Goal: Task Accomplishment & Management: Use online tool/utility

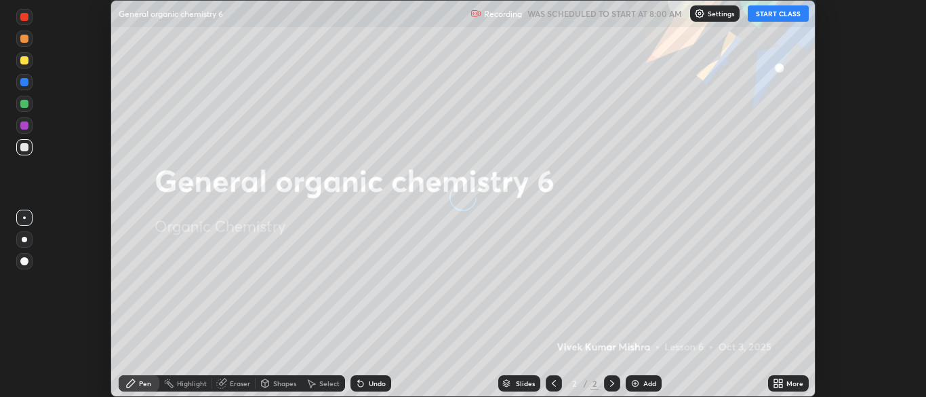
scroll to position [397, 926]
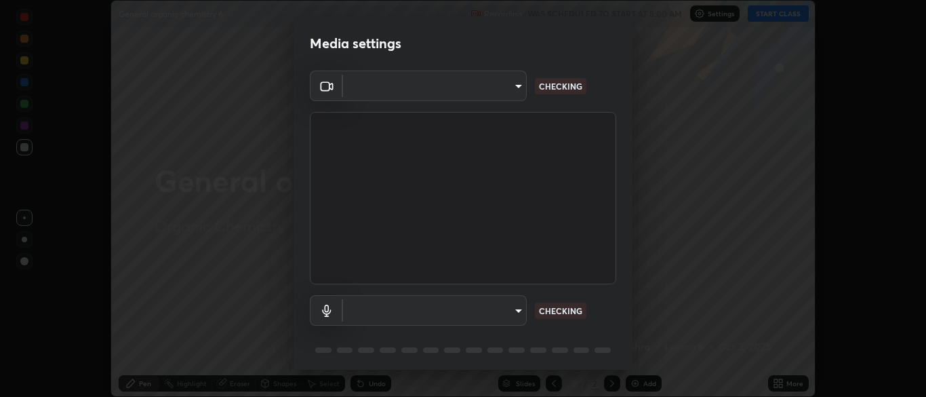
click at [450, 311] on body "Erase all General organic chemistry 6 Recording WAS SCHEDULED TO START AT 8:00 …" at bounding box center [463, 198] width 926 height 397
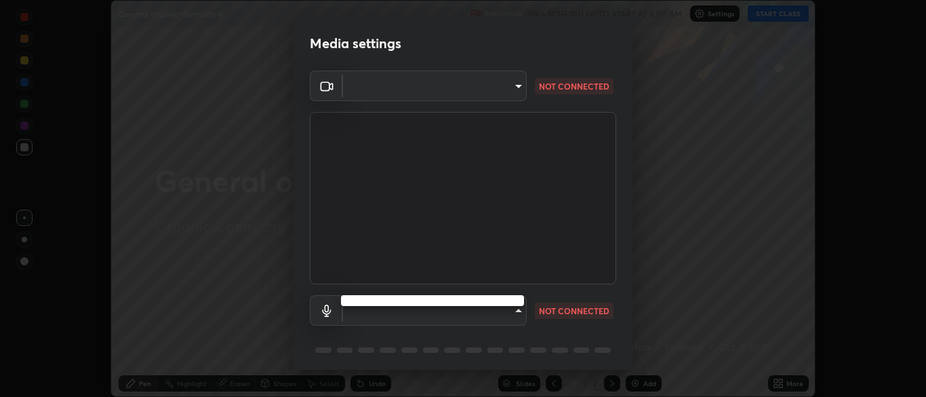
type input "34e31713075c762eaf549acf7f79ea8c82e7b285c8b1d47eb74ddb9ef0427e79"
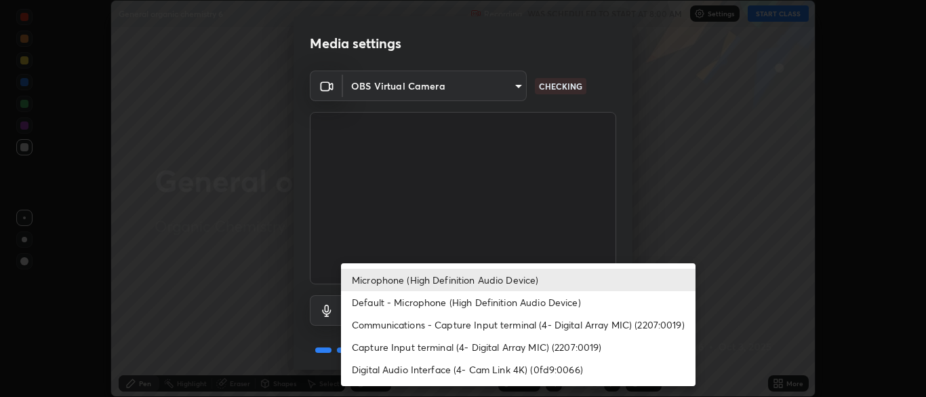
click at [454, 328] on li "Communications - Capture Input terminal (4- Digital Array MIC) (2207:0019)" at bounding box center [518, 324] width 355 height 22
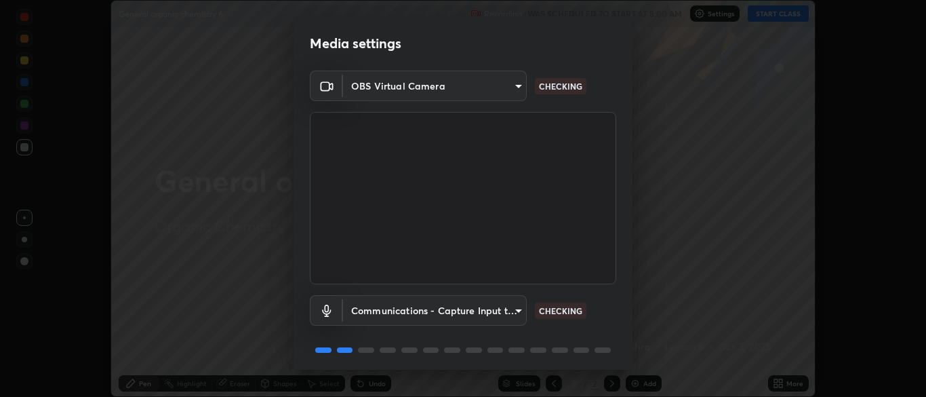
click at [455, 314] on body "Erase all General organic chemistry 6 Recording WAS SCHEDULED TO START AT 8:00 …" at bounding box center [463, 198] width 926 height 397
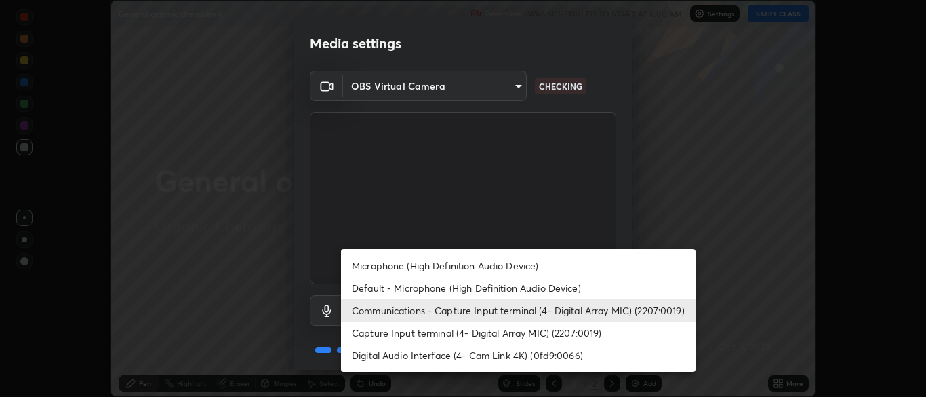
click at [462, 271] on li "Microphone (High Definition Audio Device)" at bounding box center [518, 265] width 355 height 22
type input "a51cd70dd5b072eb16381c70b122b1b6146e2395c754708df2d878bacbfa8082"
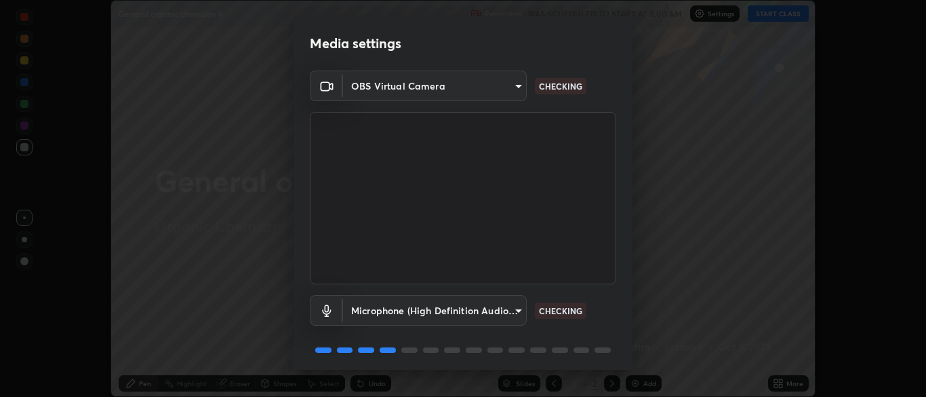
scroll to position [48, 0]
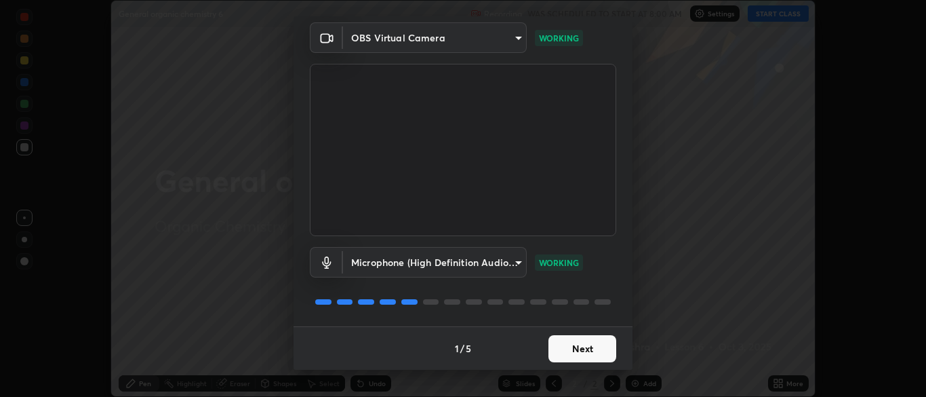
click at [582, 351] on button "Next" at bounding box center [583, 348] width 68 height 27
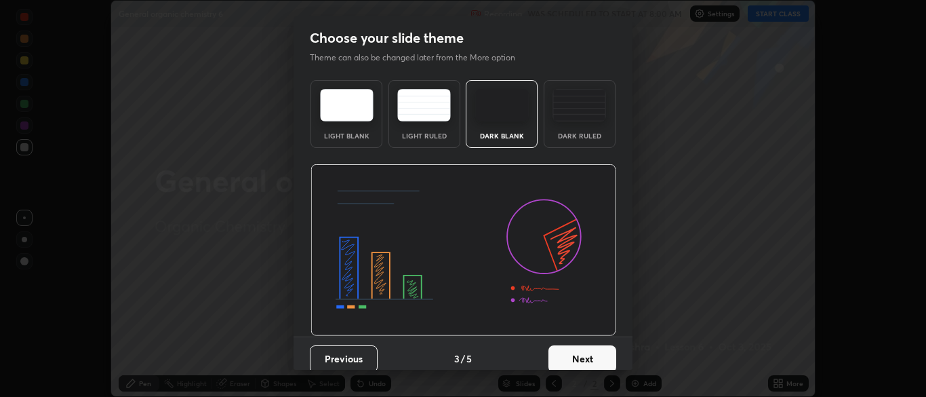
click at [590, 348] on button "Next" at bounding box center [583, 358] width 68 height 27
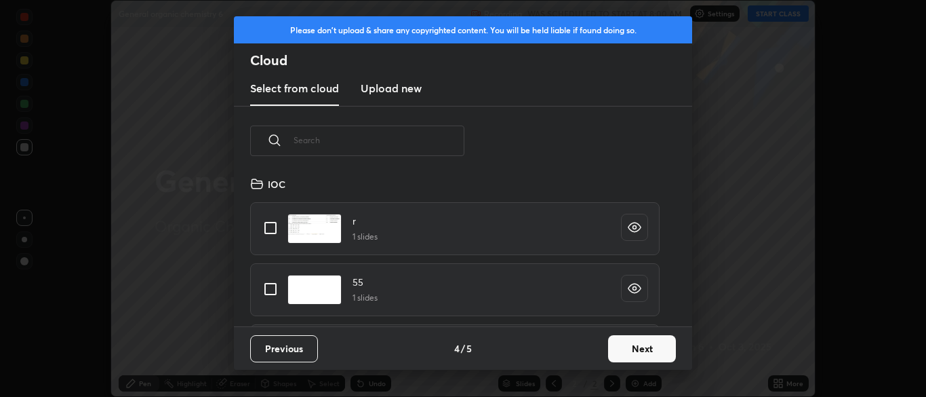
scroll to position [151, 435]
click at [626, 347] on button "Next" at bounding box center [642, 348] width 68 height 27
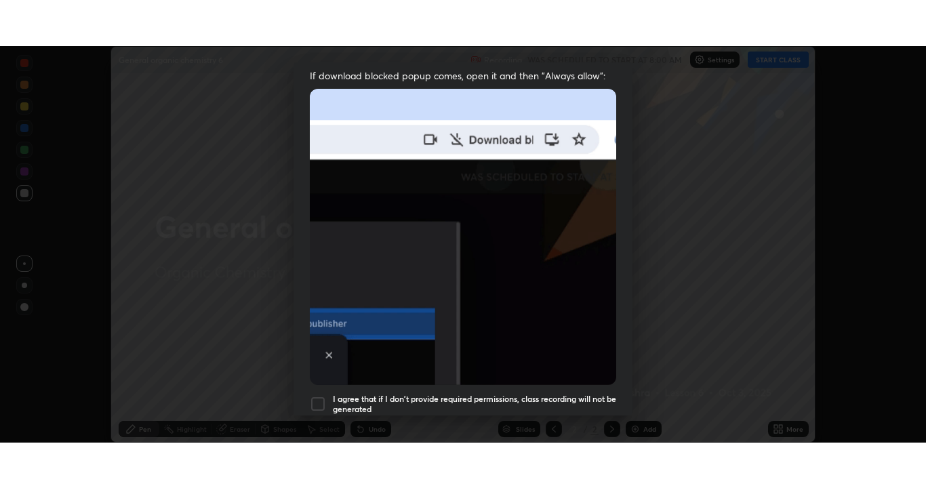
scroll to position [325, 0]
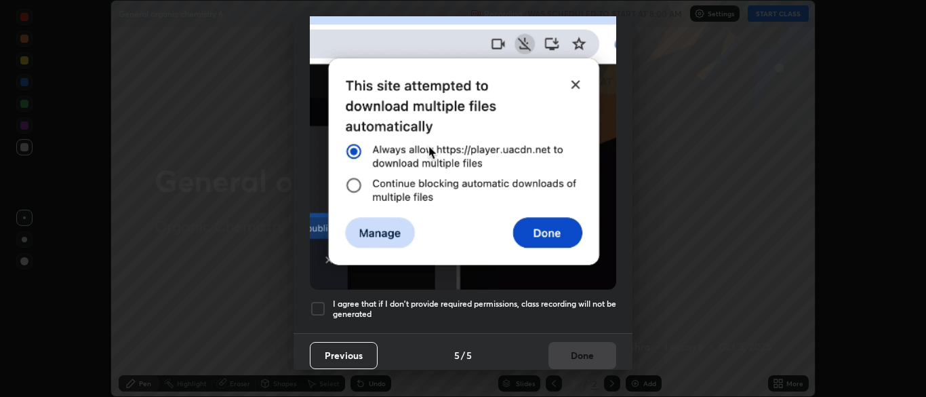
click at [587, 300] on h5 "I agree that if I don't provide required permissions, class recording will not …" at bounding box center [474, 308] width 283 height 21
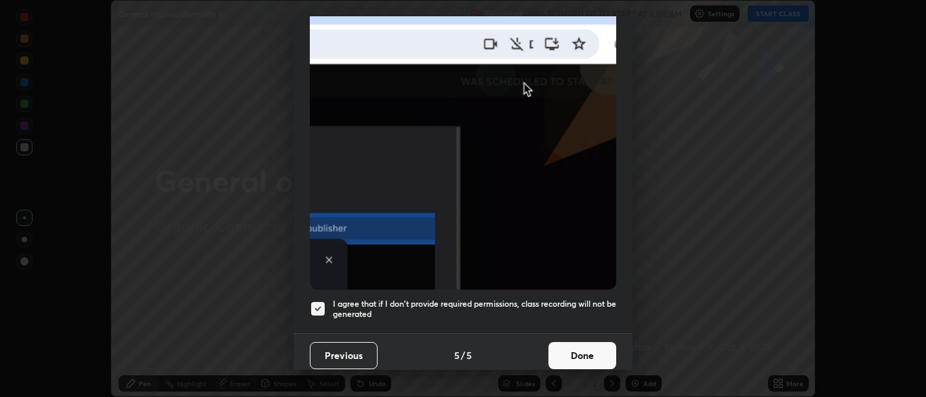
click at [591, 353] on button "Done" at bounding box center [583, 355] width 68 height 27
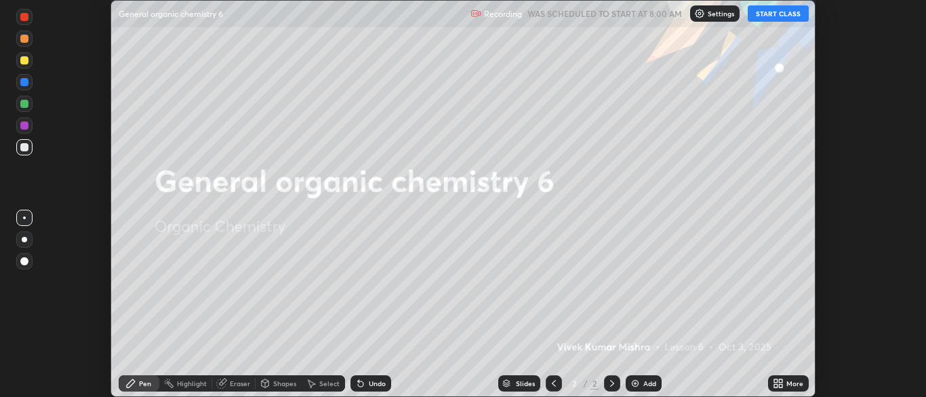
click at [785, 12] on button "START CLASS" at bounding box center [778, 13] width 61 height 16
click at [804, 386] on div "More" at bounding box center [788, 383] width 41 height 16
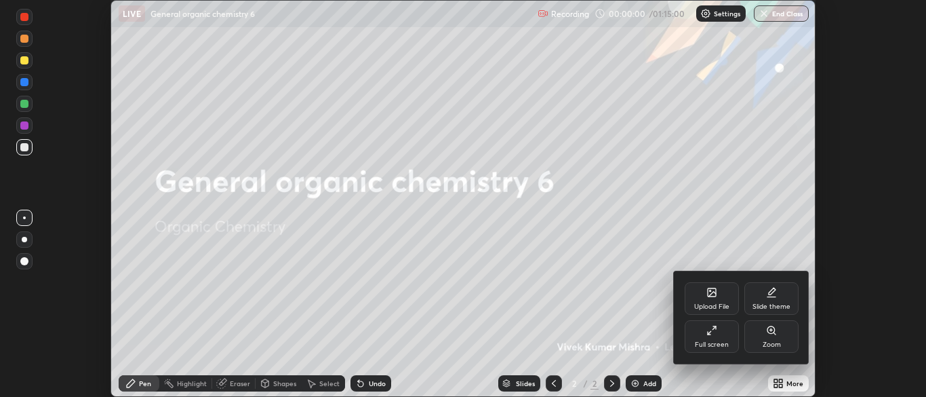
click at [716, 337] on div "Full screen" at bounding box center [712, 336] width 54 height 33
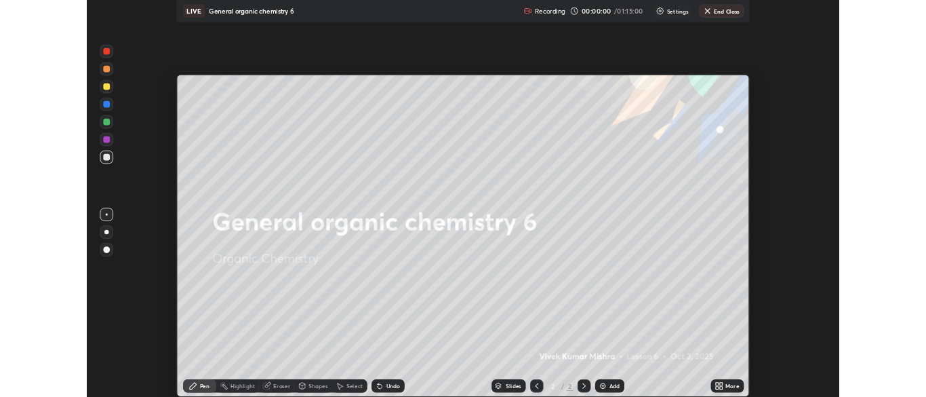
scroll to position [488, 926]
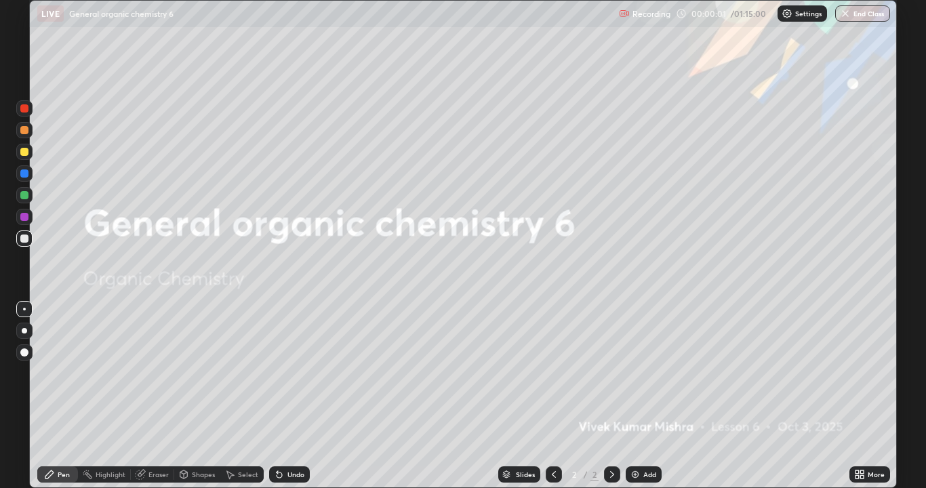
click at [879, 396] on div "More" at bounding box center [876, 474] width 17 height 7
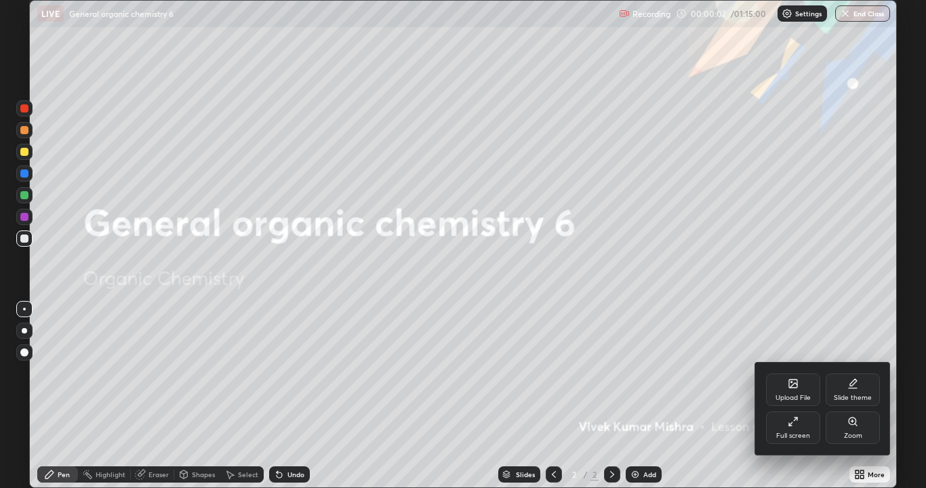
click at [864, 390] on div "Slide theme" at bounding box center [853, 390] width 54 height 33
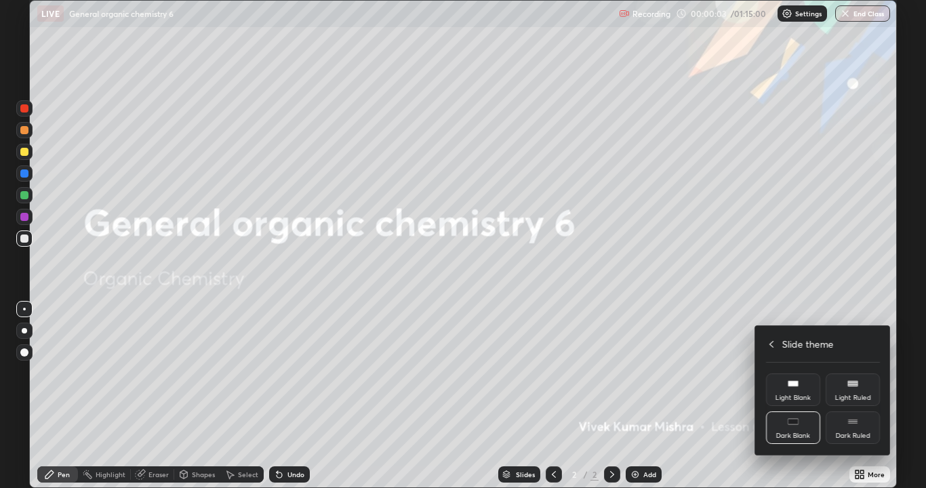
click at [866, 396] on div "Dark Ruled" at bounding box center [853, 436] width 35 height 7
click at [772, 344] on icon at bounding box center [771, 344] width 11 height 11
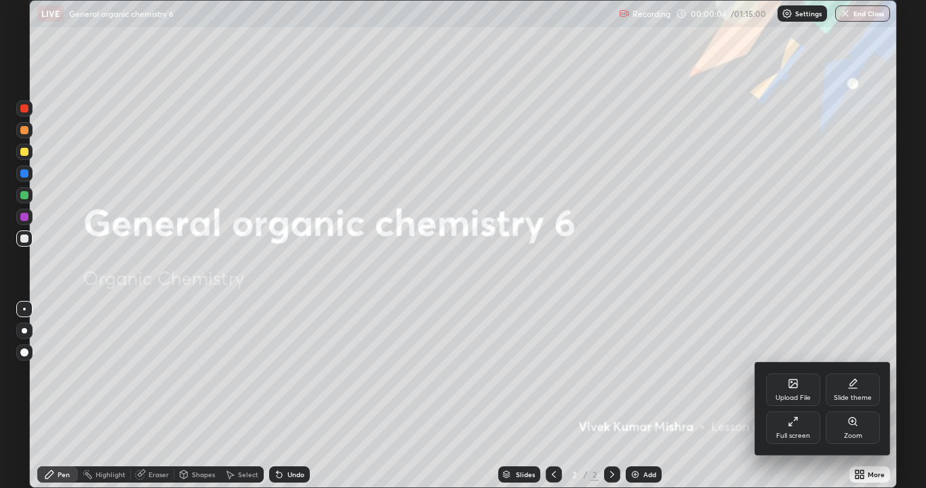
click at [711, 396] on div at bounding box center [463, 244] width 926 height 488
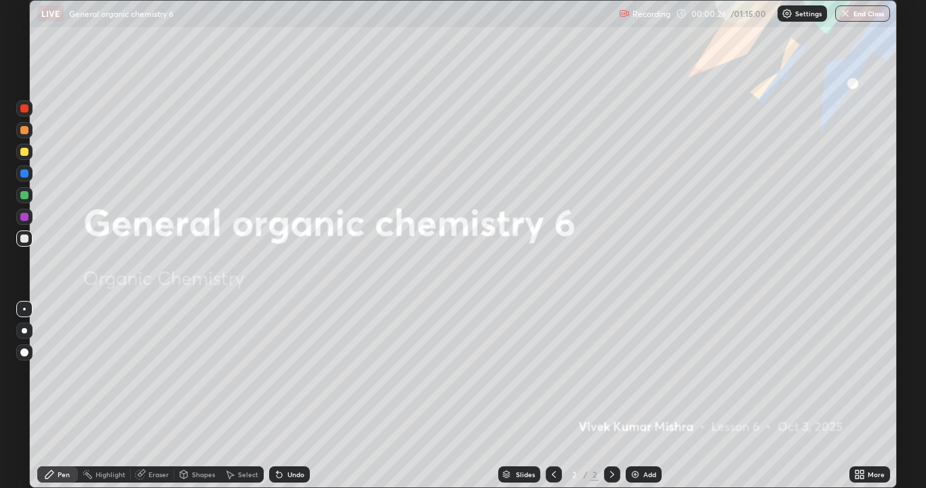
click at [864, 396] on icon at bounding box center [862, 476] width 3 height 3
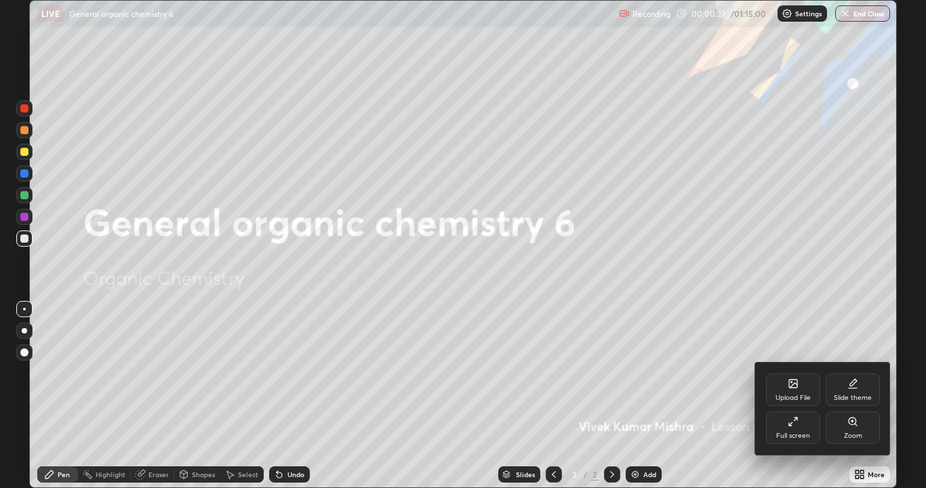
click at [793, 396] on div "Full screen" at bounding box center [793, 428] width 54 height 33
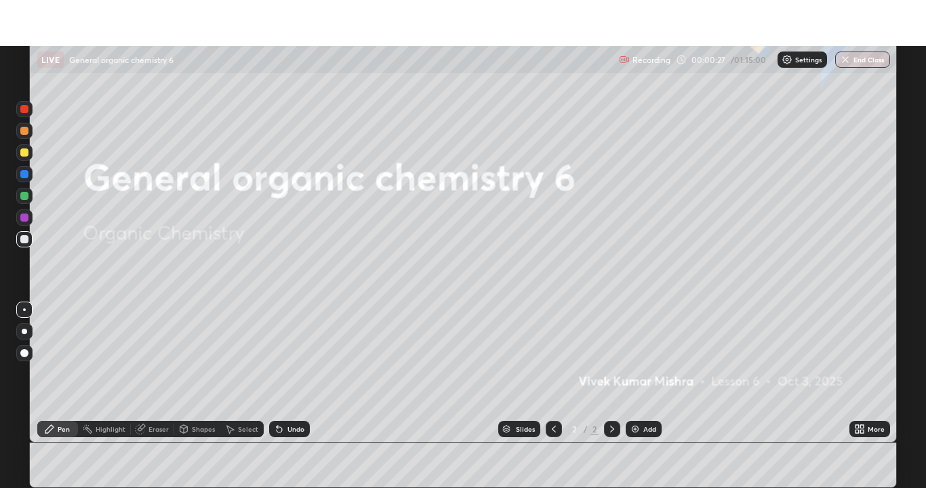
scroll to position [67413, 66883]
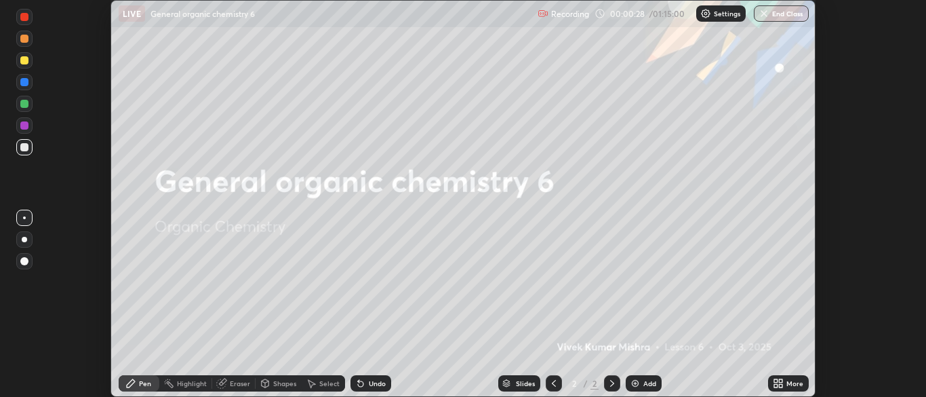
click at [784, 383] on div "More" at bounding box center [788, 383] width 41 height 16
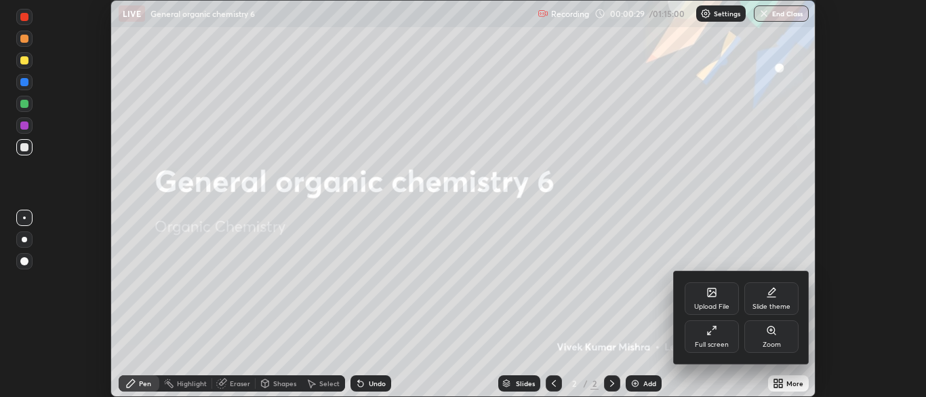
click at [712, 344] on div "Full screen" at bounding box center [712, 344] width 34 height 7
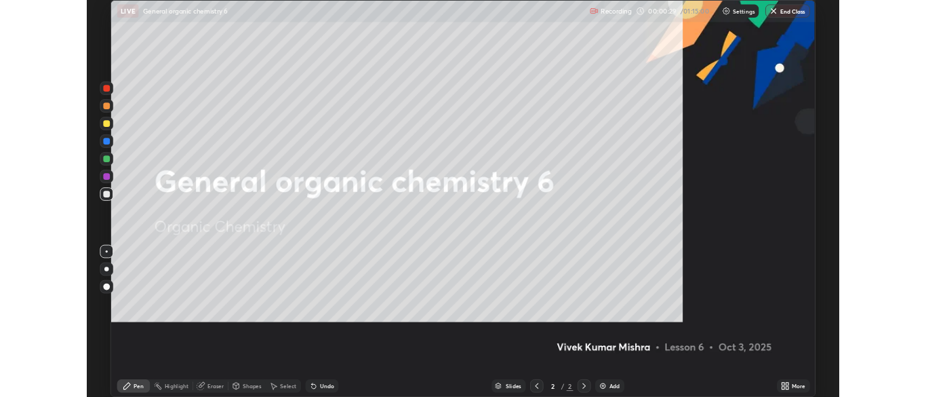
scroll to position [488, 926]
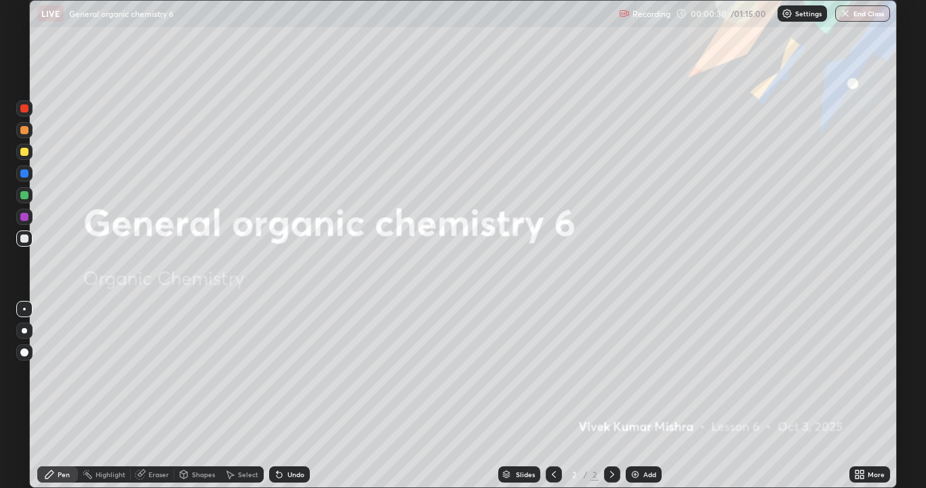
click at [652, 396] on div "Add" at bounding box center [650, 474] width 13 height 7
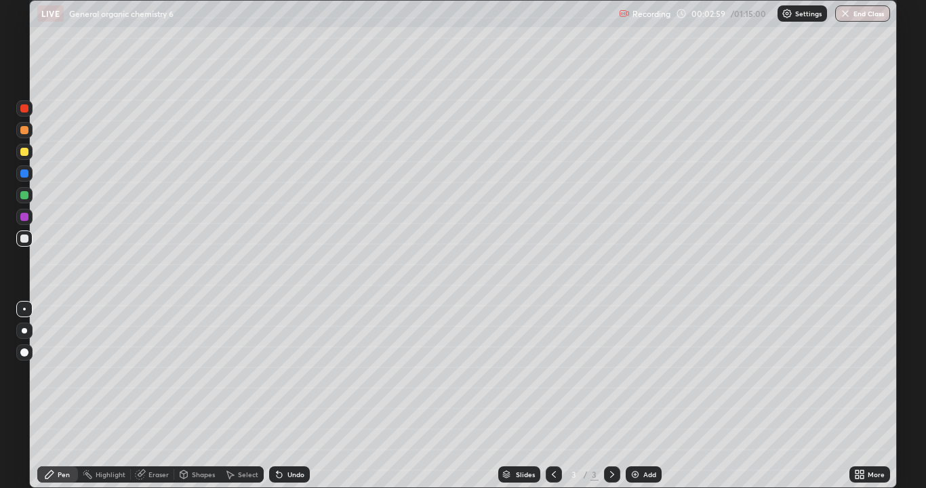
click at [30, 191] on div at bounding box center [24, 195] width 16 height 16
click at [288, 396] on div "Undo" at bounding box center [296, 474] width 17 height 7
click at [296, 396] on div "Undo" at bounding box center [296, 474] width 17 height 7
click at [26, 239] on div at bounding box center [24, 239] width 8 height 8
click at [24, 215] on div at bounding box center [24, 217] width 8 height 8
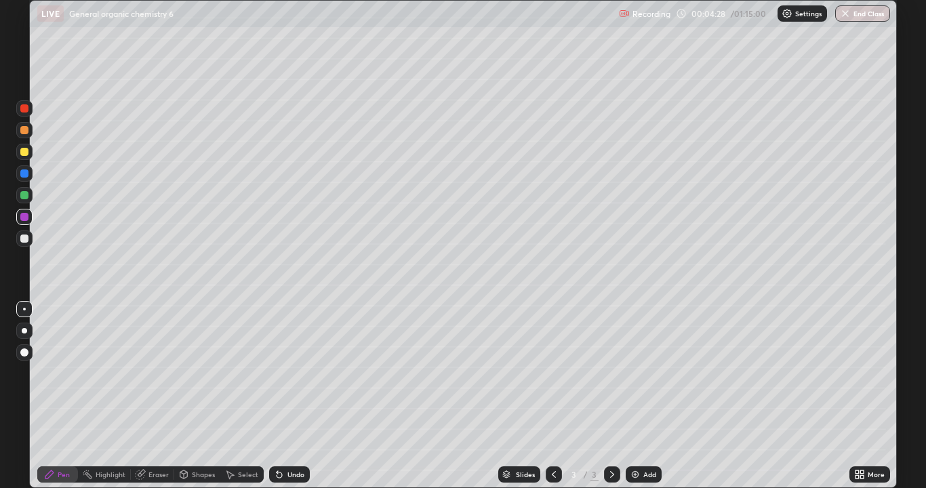
click at [24, 154] on div at bounding box center [24, 152] width 8 height 8
click at [22, 195] on div at bounding box center [24, 195] width 8 height 8
click at [23, 243] on div at bounding box center [24, 239] width 16 height 16
click at [60, 396] on div "Pen" at bounding box center [57, 475] width 41 height 16
click at [30, 239] on div at bounding box center [24, 239] width 16 height 16
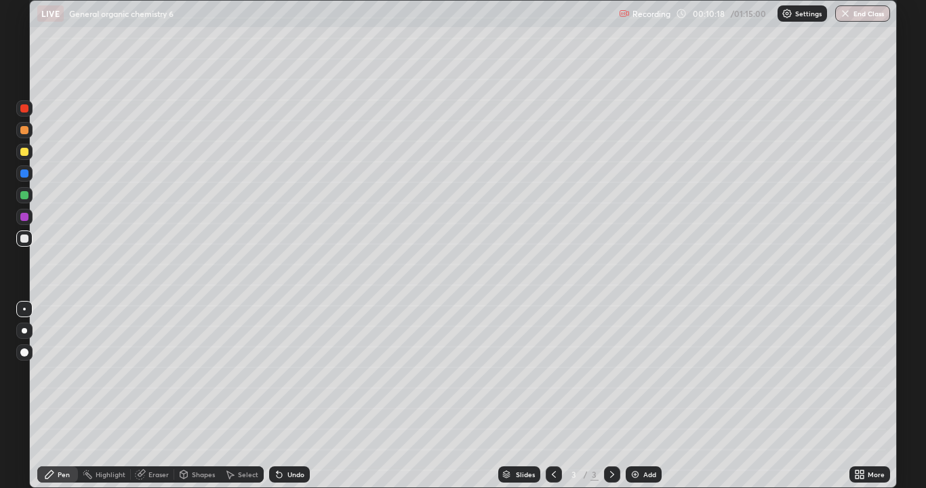
click at [25, 218] on div at bounding box center [24, 217] width 8 height 8
click at [24, 195] on div at bounding box center [24, 195] width 8 height 8
click at [241, 396] on div "Select" at bounding box center [248, 474] width 20 height 7
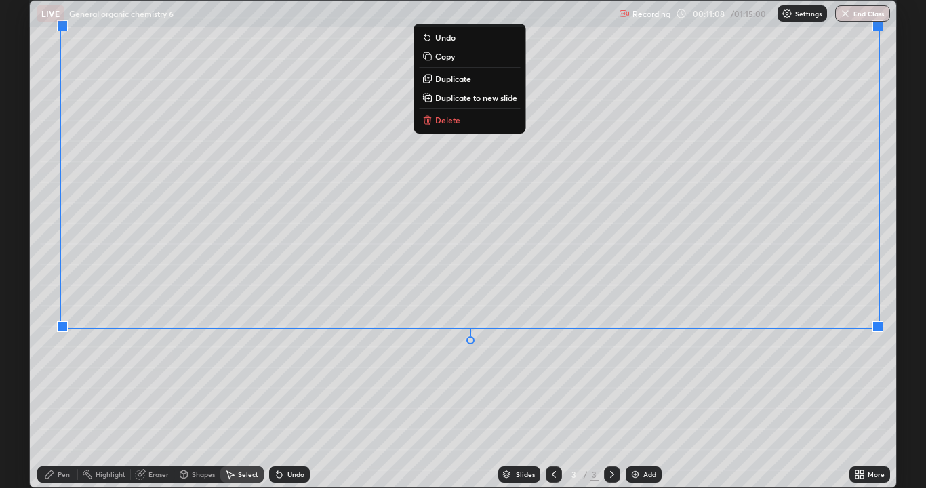
click at [808, 396] on div "0 ° Undo Copy Duplicate Duplicate to new slide Delete" at bounding box center [463, 244] width 867 height 487
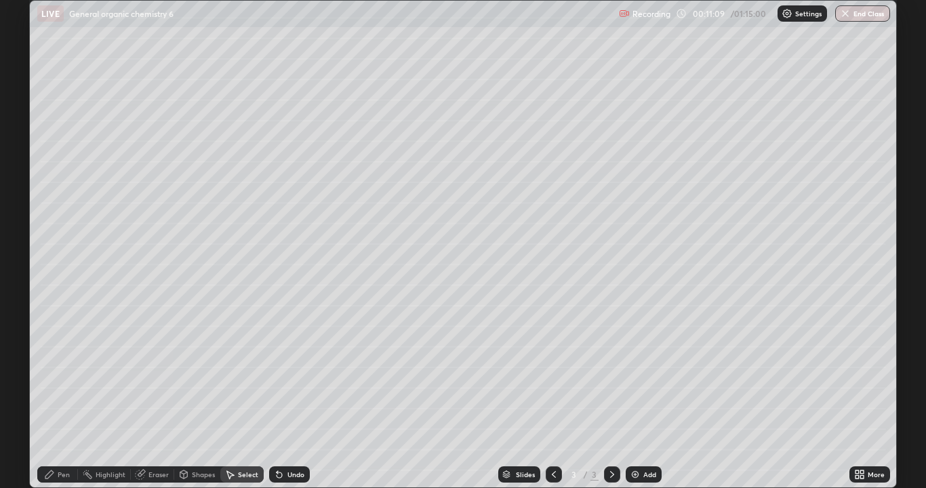
click at [56, 396] on div "Pen" at bounding box center [57, 475] width 41 height 16
click at [25, 239] on div at bounding box center [24, 239] width 8 height 8
click at [638, 396] on img at bounding box center [635, 474] width 11 height 11
click at [22, 241] on div at bounding box center [24, 239] width 8 height 8
click at [25, 218] on div at bounding box center [24, 217] width 8 height 8
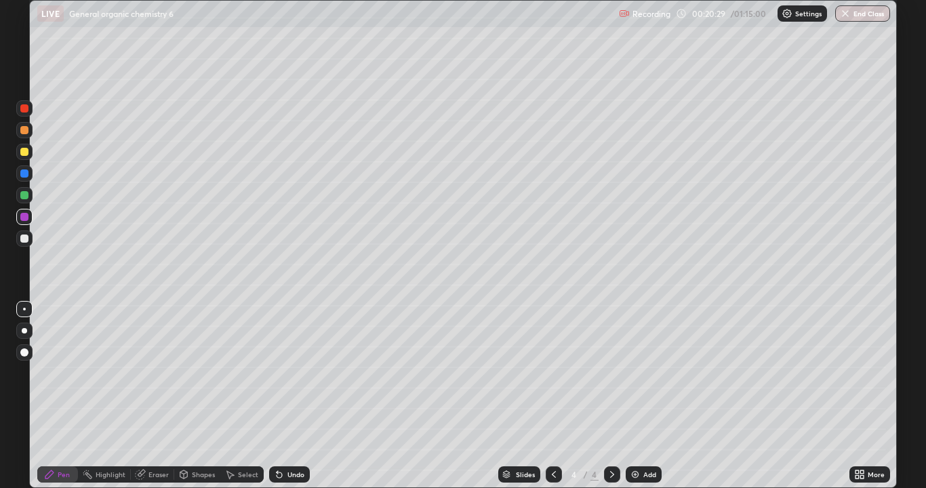
click at [233, 396] on icon at bounding box center [230, 475] width 7 height 8
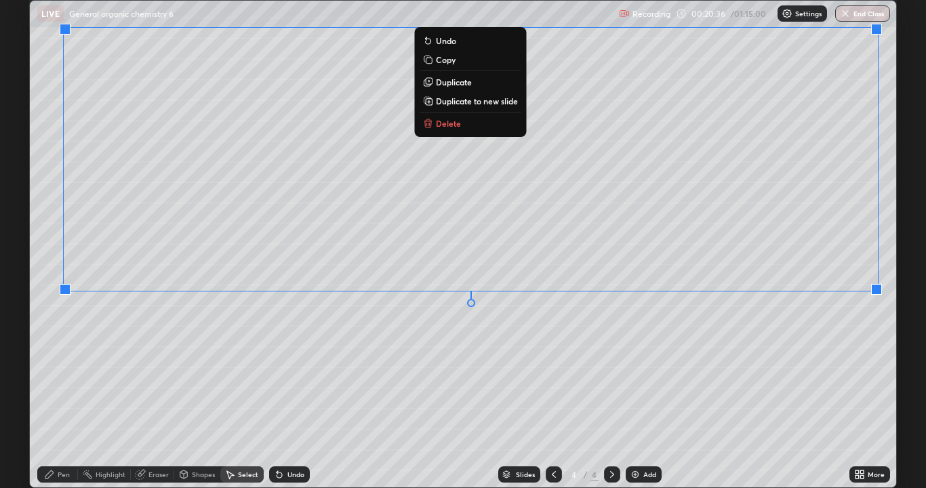
click at [795, 396] on div "0 ° Undo Copy Duplicate Duplicate to new slide Delete" at bounding box center [463, 244] width 867 height 487
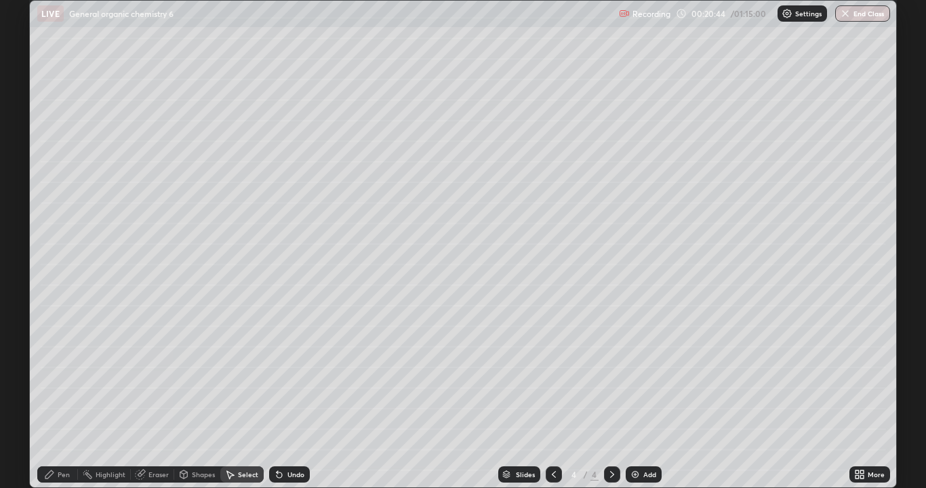
click at [48, 396] on icon at bounding box center [49, 475] width 8 height 8
click at [293, 396] on div "Undo" at bounding box center [296, 474] width 17 height 7
click at [290, 396] on div "Undo" at bounding box center [296, 474] width 17 height 7
click at [239, 396] on div "Select" at bounding box center [248, 474] width 20 height 7
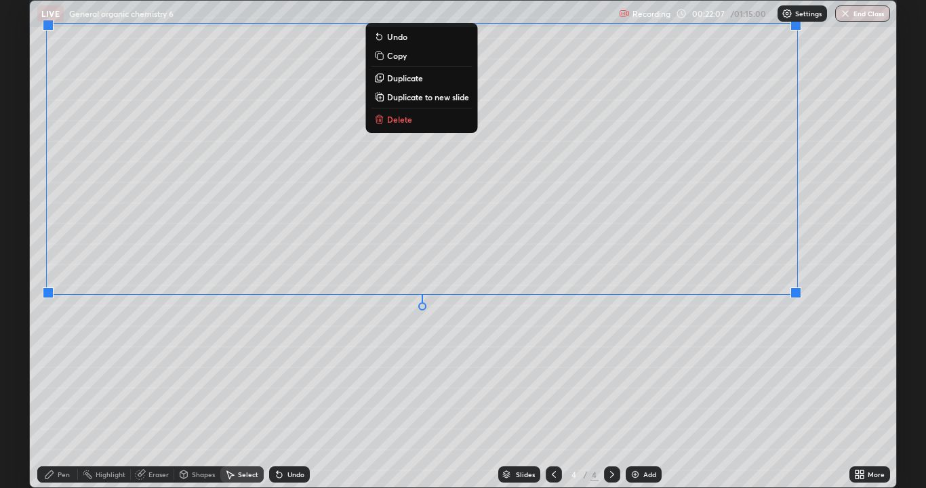
click at [761, 384] on div "0 ° Undo Copy Duplicate Duplicate to new slide Delete" at bounding box center [463, 244] width 867 height 487
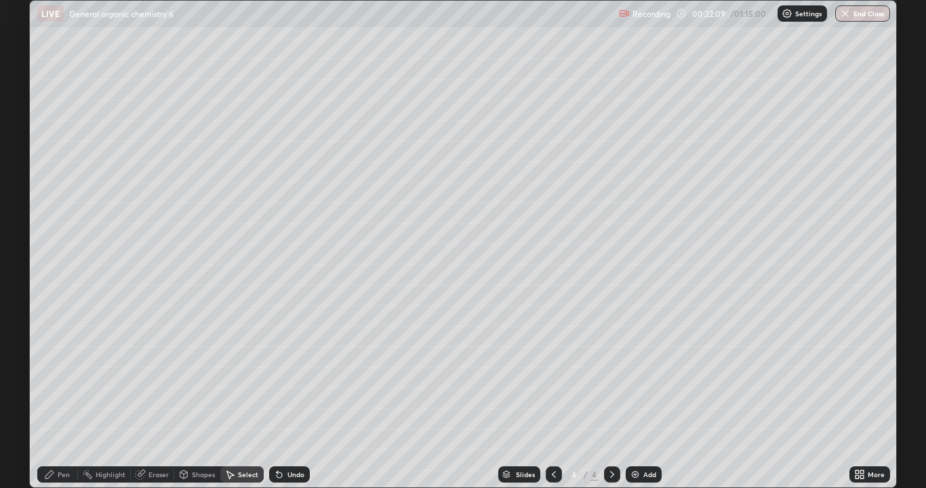
click at [58, 396] on div "Pen" at bounding box center [57, 475] width 41 height 16
click at [24, 193] on div at bounding box center [24, 195] width 8 height 8
click at [862, 396] on icon at bounding box center [862, 472] width 3 height 3
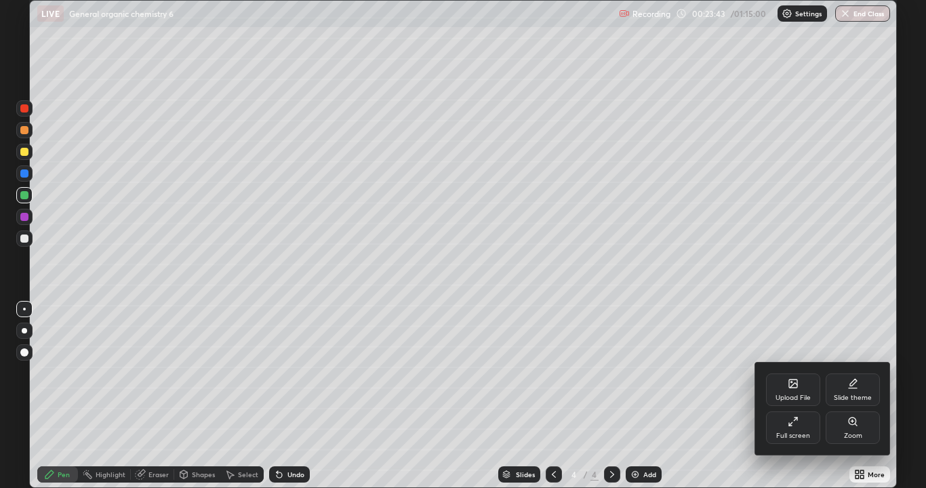
click at [861, 396] on div "Zoom" at bounding box center [853, 436] width 18 height 7
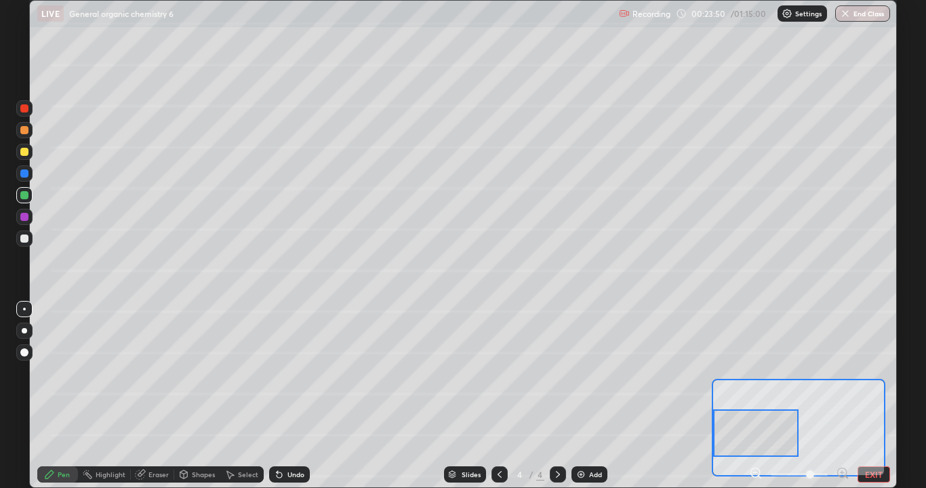
click at [24, 239] on div at bounding box center [24, 239] width 8 height 8
click at [289, 396] on div "Undo" at bounding box center [296, 474] width 17 height 7
click at [281, 396] on icon at bounding box center [279, 474] width 11 height 11
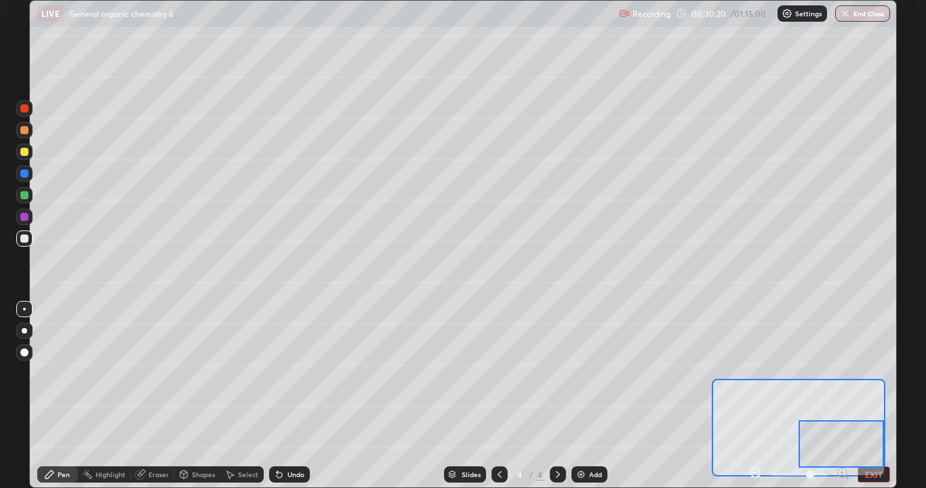
click at [24, 195] on div at bounding box center [24, 195] width 8 height 8
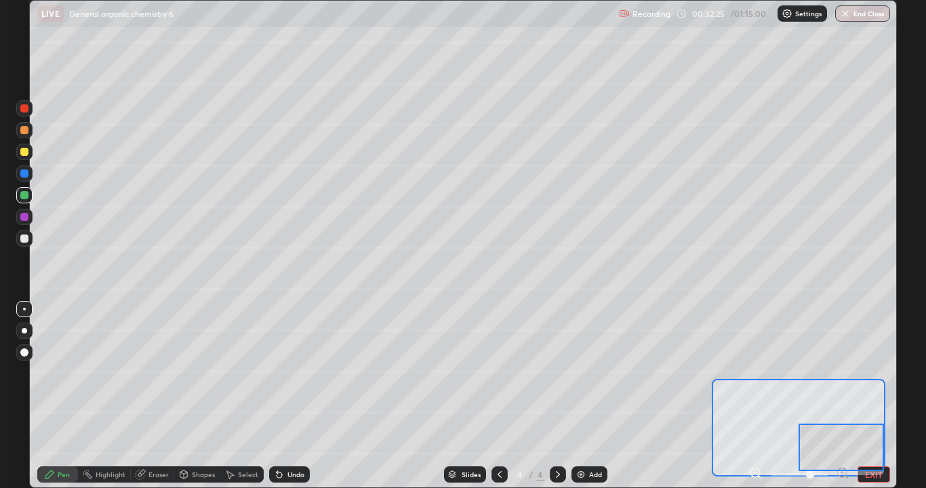
click at [756, 396] on icon at bounding box center [756, 474] width 14 height 14
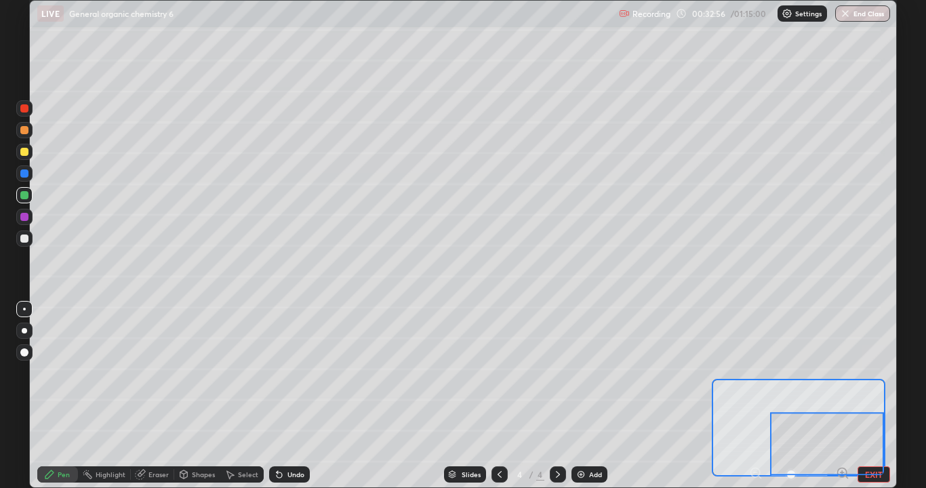
click at [288, 396] on div "Undo" at bounding box center [296, 474] width 17 height 7
click at [25, 239] on div at bounding box center [24, 239] width 8 height 8
click at [880, 396] on div at bounding box center [827, 443] width 114 height 63
click at [882, 396] on div at bounding box center [827, 443] width 114 height 63
click at [864, 396] on button "EXIT" at bounding box center [874, 475] width 33 height 16
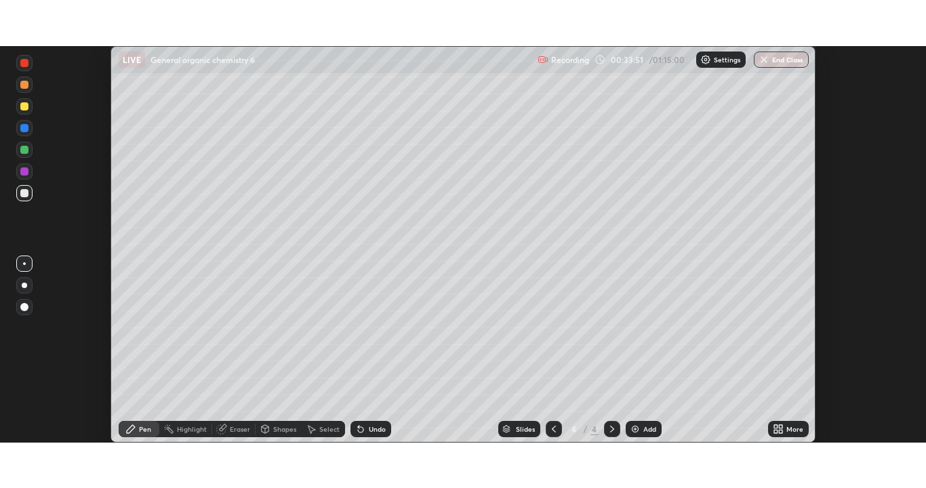
scroll to position [67413, 66883]
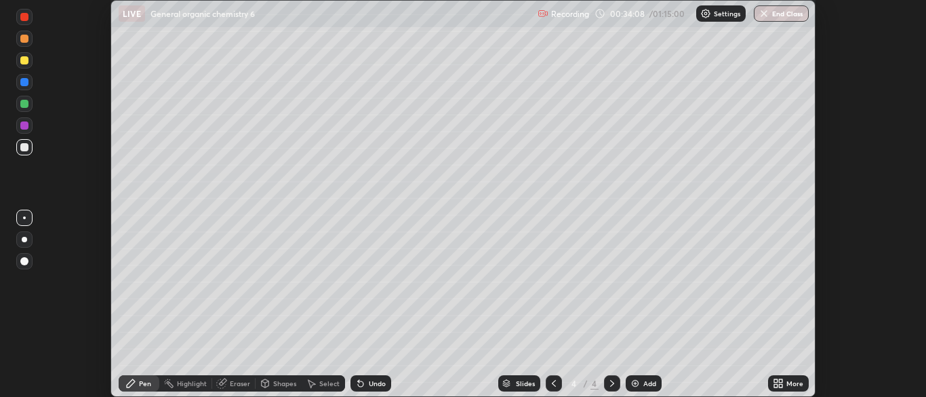
click at [790, 389] on div "More" at bounding box center [788, 383] width 41 height 16
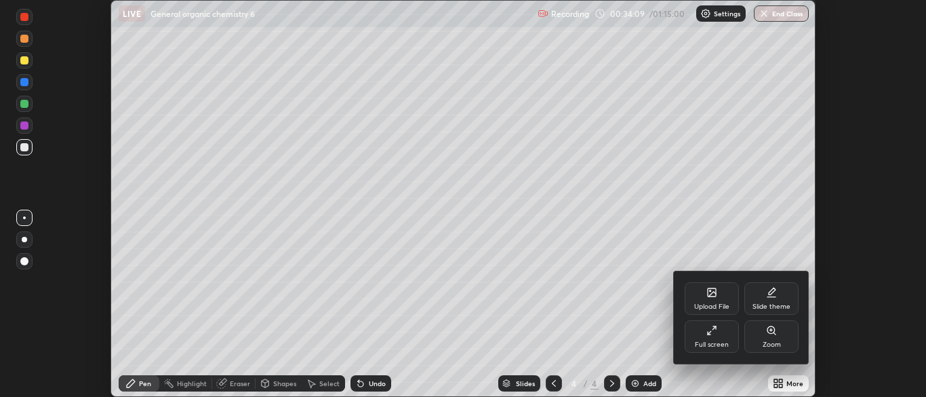
click at [713, 342] on div "Full screen" at bounding box center [712, 344] width 34 height 7
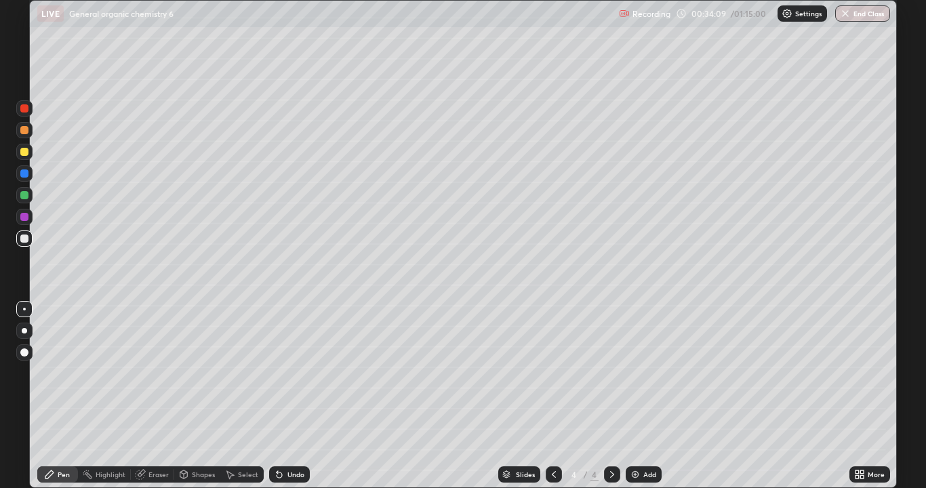
scroll to position [488, 926]
click at [653, 396] on div "Add" at bounding box center [644, 475] width 36 height 16
click at [551, 396] on icon at bounding box center [554, 474] width 11 height 11
click at [611, 396] on icon at bounding box center [612, 474] width 11 height 11
click at [22, 201] on div at bounding box center [24, 195] width 16 height 16
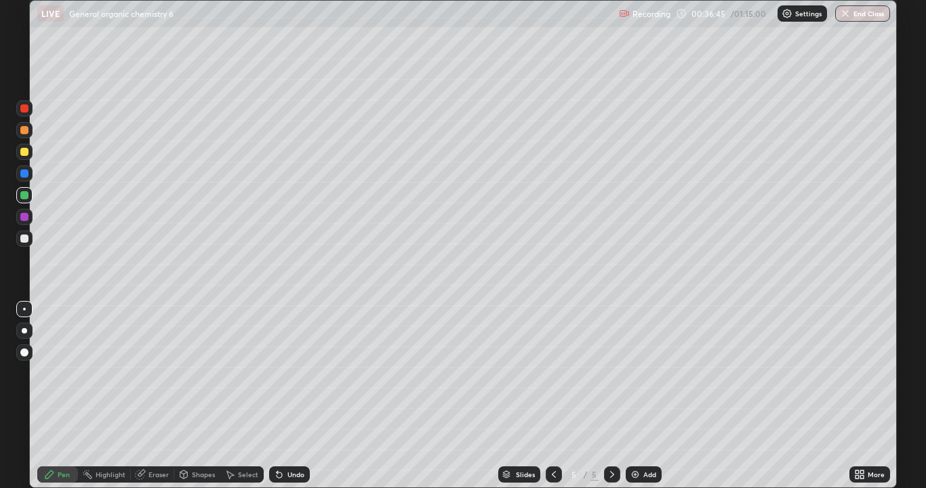
click at [22, 153] on div at bounding box center [24, 152] width 8 height 8
click at [20, 239] on div at bounding box center [24, 239] width 8 height 8
click at [239, 396] on div "Select" at bounding box center [248, 474] width 20 height 7
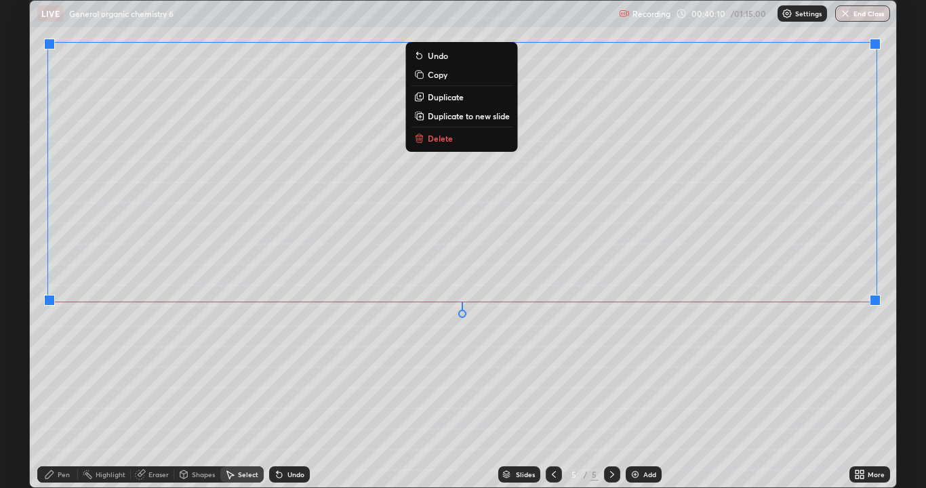
click at [57, 396] on div "Pen" at bounding box center [57, 475] width 41 height 16
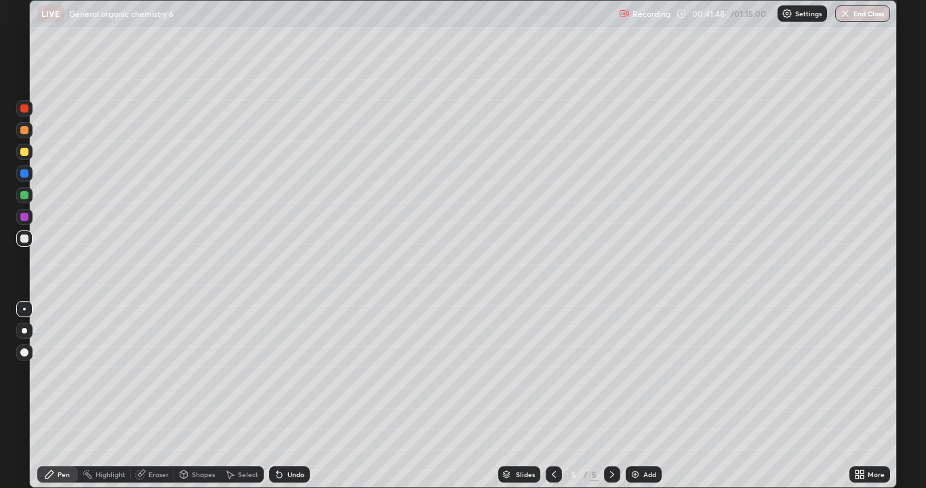
click at [288, 396] on div "Undo" at bounding box center [296, 474] width 17 height 7
click at [290, 396] on div "Undo" at bounding box center [296, 474] width 17 height 7
click at [290, 396] on div "Undo" at bounding box center [289, 475] width 41 height 16
click at [24, 237] on div at bounding box center [24, 239] width 8 height 8
click at [24, 195] on div at bounding box center [24, 195] width 8 height 8
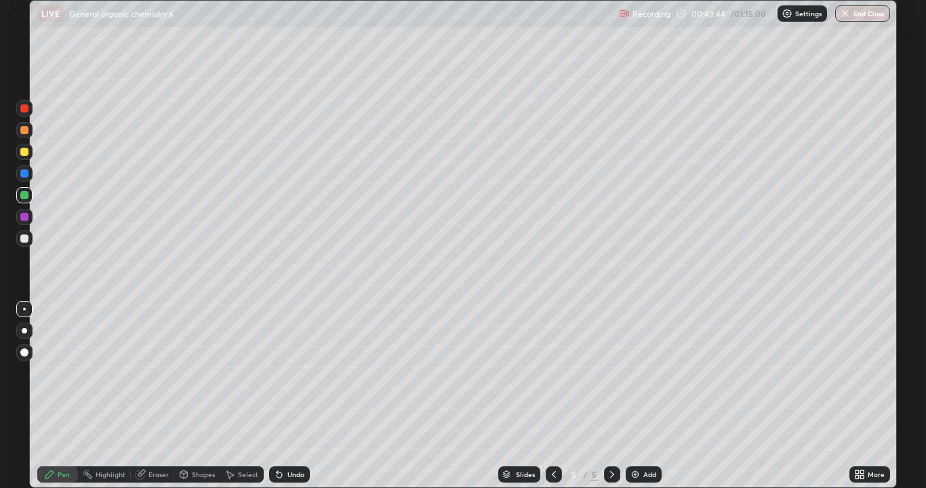
click at [549, 396] on icon at bounding box center [554, 474] width 11 height 11
click at [610, 396] on icon at bounding box center [612, 474] width 11 height 11
click at [610, 396] on div at bounding box center [612, 475] width 16 height 16
click at [239, 396] on div "Select" at bounding box center [248, 474] width 20 height 7
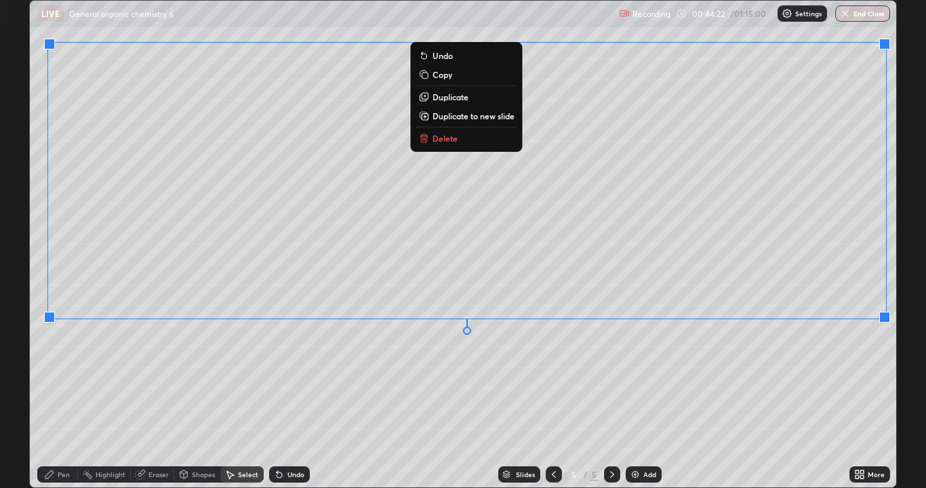
click at [829, 396] on div "0 ° Undo Copy Duplicate Duplicate to new slide Delete" at bounding box center [463, 244] width 867 height 487
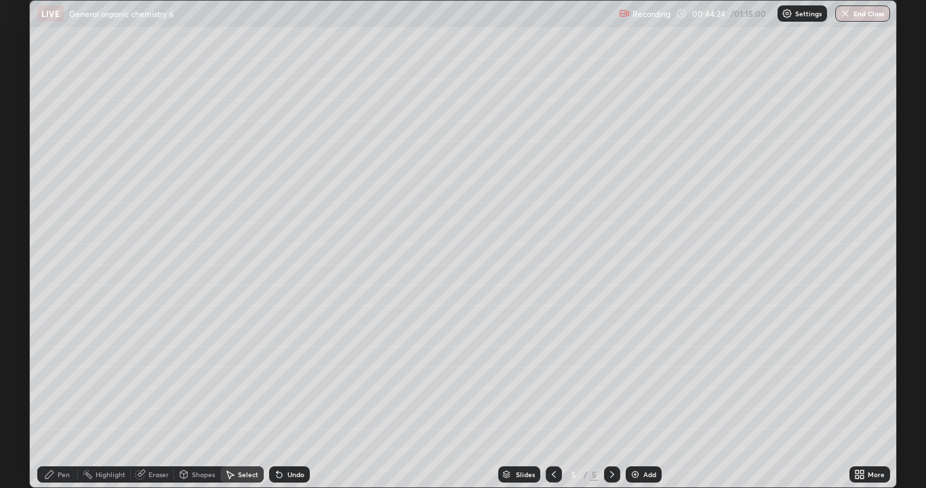
click at [56, 396] on div "Pen" at bounding box center [57, 475] width 41 height 16
click at [300, 396] on div "Undo" at bounding box center [296, 474] width 17 height 7
click at [289, 396] on div "Undo" at bounding box center [296, 474] width 17 height 7
click at [288, 396] on div "Undo" at bounding box center [289, 475] width 41 height 16
click at [292, 396] on div "Undo" at bounding box center [296, 474] width 17 height 7
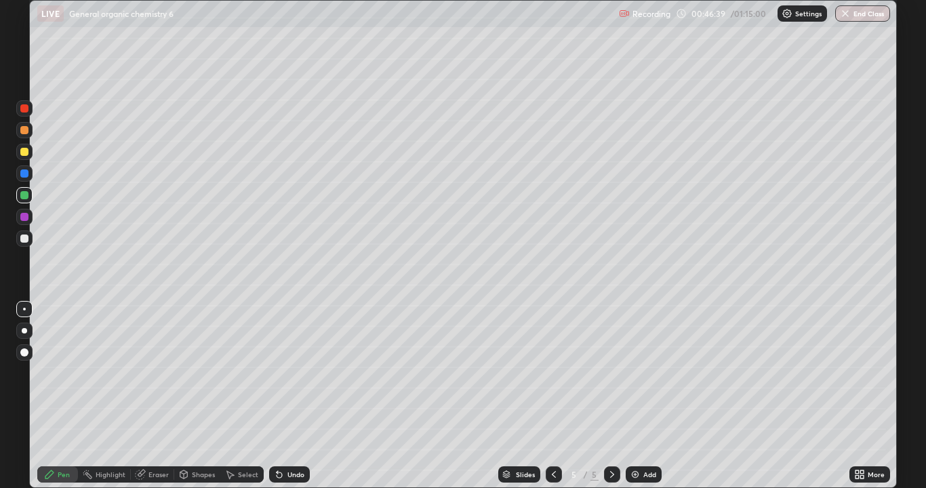
click at [22, 220] on div at bounding box center [24, 217] width 8 height 8
click at [644, 396] on div "Add" at bounding box center [644, 475] width 36 height 16
click at [150, 396] on div "Eraser" at bounding box center [159, 474] width 20 height 7
click at [59, 396] on div "Pen" at bounding box center [64, 474] width 12 height 7
click at [22, 242] on div at bounding box center [24, 239] width 8 height 8
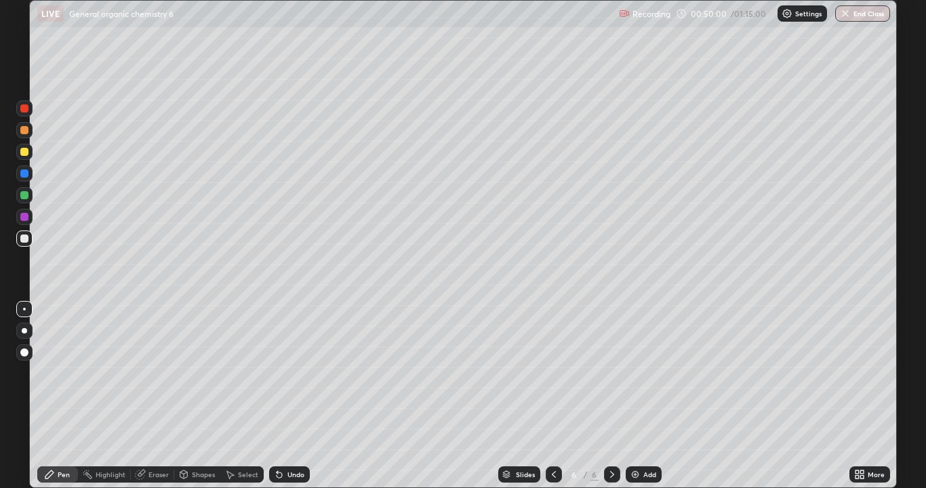
click at [23, 195] on div at bounding box center [24, 195] width 8 height 8
click at [24, 239] on div at bounding box center [24, 239] width 8 height 8
click at [243, 396] on div "Select" at bounding box center [248, 474] width 20 height 7
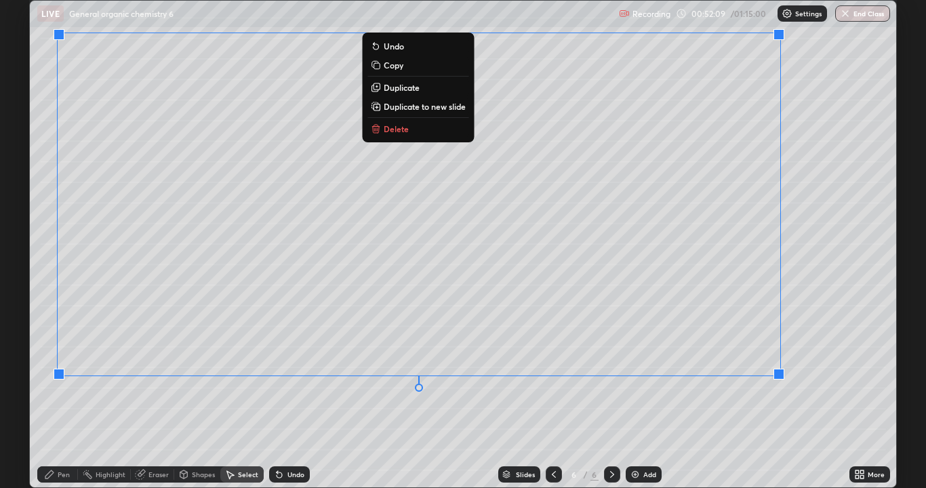
click at [728, 396] on div "0 ° Undo Copy Duplicate Duplicate to new slide Delete" at bounding box center [463, 244] width 867 height 487
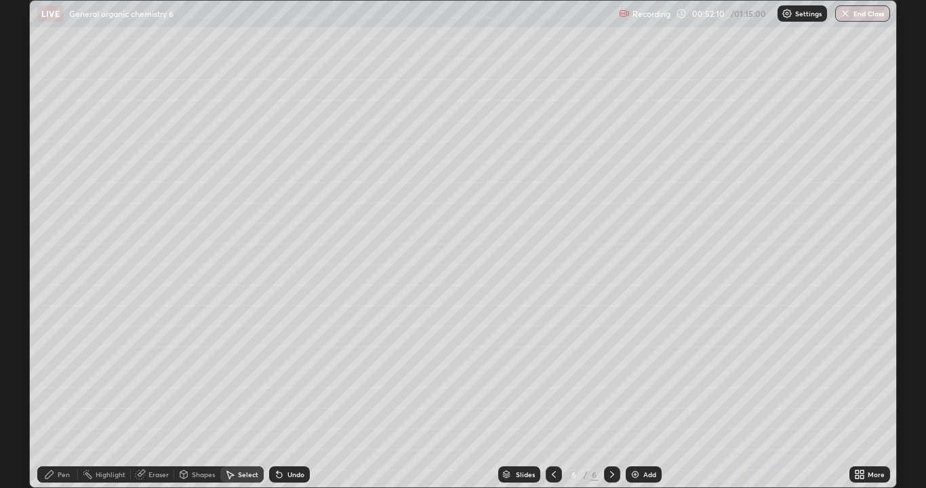
click at [61, 396] on div "Pen" at bounding box center [64, 474] width 12 height 7
click at [295, 396] on div "Undo" at bounding box center [296, 474] width 17 height 7
click at [291, 396] on div "Undo" at bounding box center [289, 475] width 41 height 16
click at [873, 396] on div "More" at bounding box center [870, 475] width 41 height 16
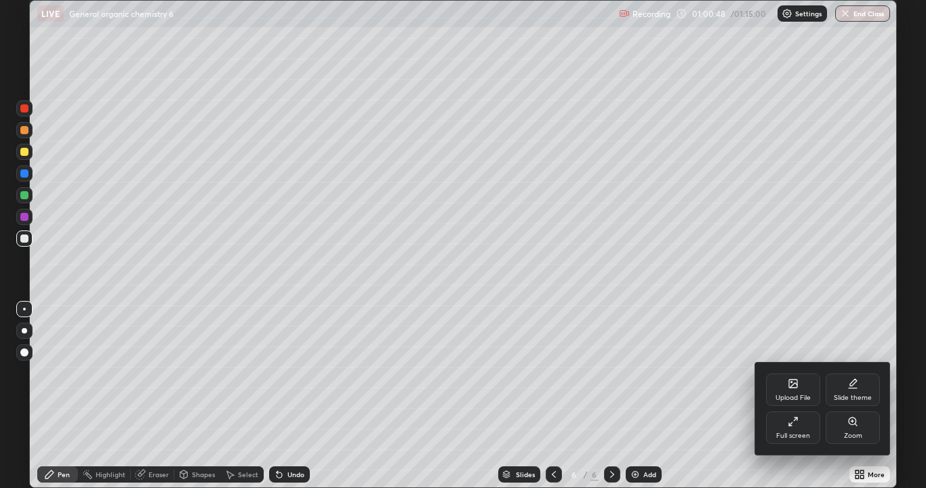
click at [861, 396] on div "Zoom" at bounding box center [853, 436] width 18 height 7
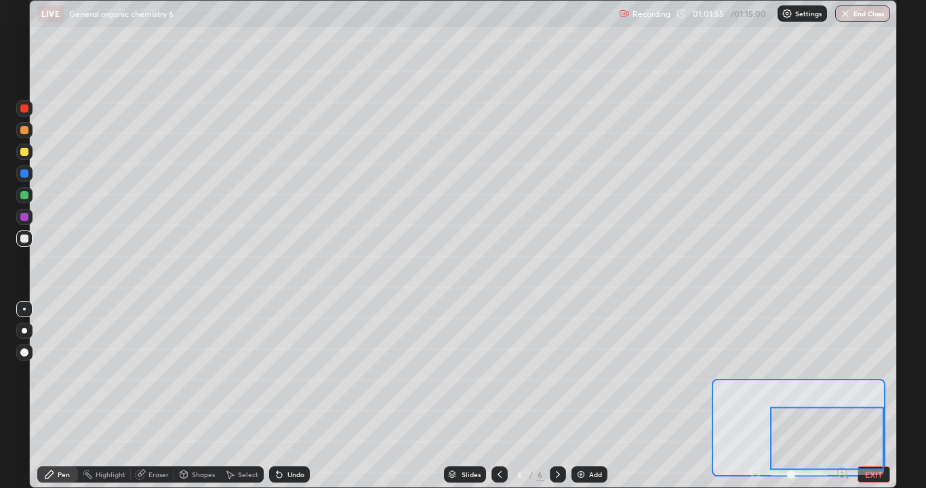
click at [290, 396] on div "Undo" at bounding box center [296, 474] width 17 height 7
click at [292, 396] on div "Undo" at bounding box center [296, 474] width 17 height 7
click at [294, 396] on div "Undo" at bounding box center [296, 474] width 17 height 7
click at [292, 396] on div "Undo" at bounding box center [289, 475] width 41 height 16
click at [293, 396] on div "Undo" at bounding box center [289, 475] width 41 height 16
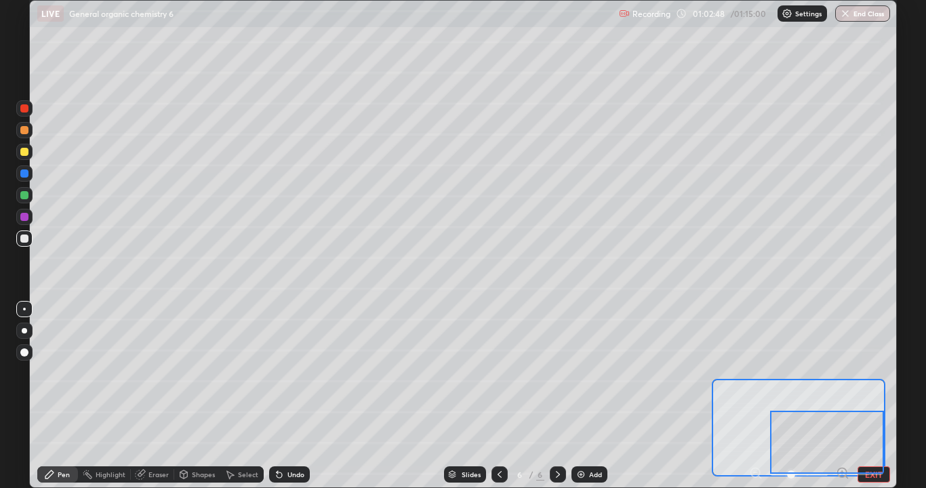
click at [886, 396] on button "EXIT" at bounding box center [874, 475] width 33 height 16
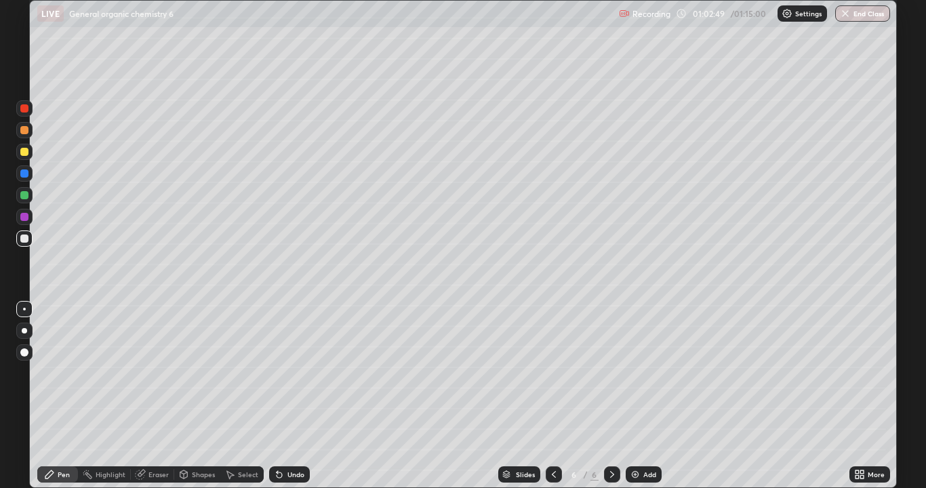
click at [648, 396] on div "Add" at bounding box center [650, 474] width 13 height 7
click at [22, 220] on div at bounding box center [24, 217] width 8 height 8
click at [22, 241] on div at bounding box center [24, 239] width 8 height 8
click at [24, 196] on div at bounding box center [24, 195] width 8 height 8
click at [21, 218] on div at bounding box center [24, 217] width 8 height 8
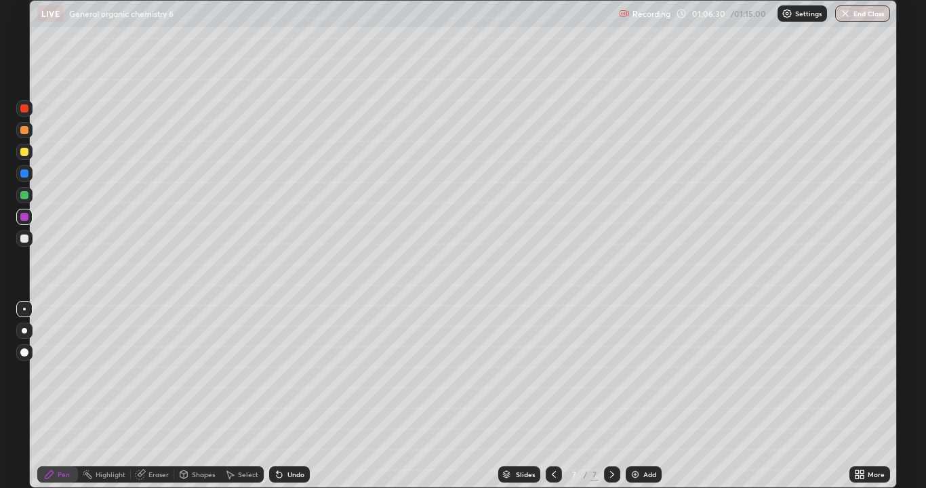
click at [22, 197] on div at bounding box center [24, 195] width 8 height 8
click at [233, 396] on icon at bounding box center [229, 474] width 11 height 11
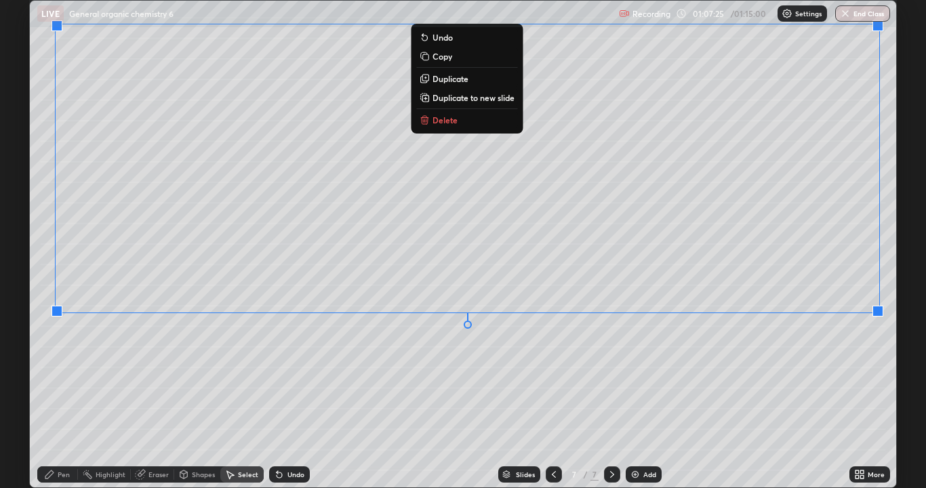
click at [849, 389] on div "0 ° Undo Copy Duplicate Duplicate to new slide Delete" at bounding box center [463, 244] width 867 height 487
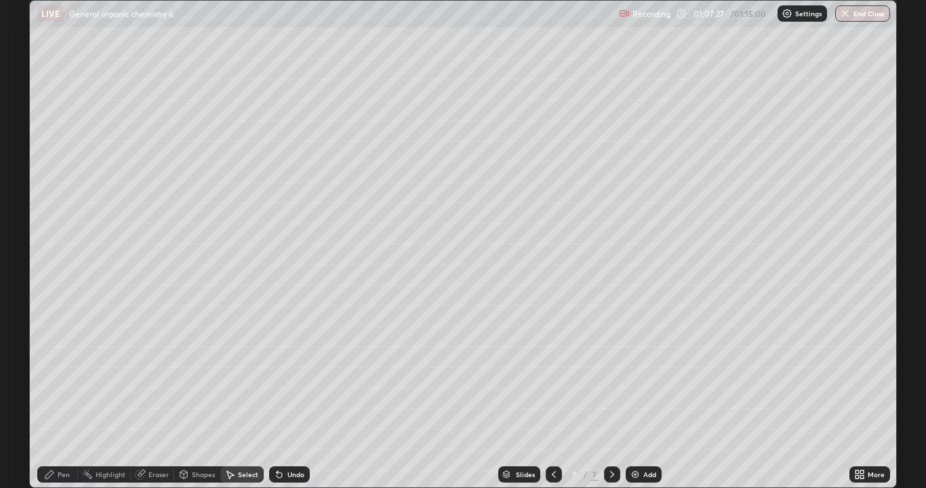
click at [57, 396] on div "Pen" at bounding box center [57, 475] width 41 height 16
click at [21, 235] on div at bounding box center [24, 239] width 8 height 8
click at [301, 396] on div "Undo" at bounding box center [296, 474] width 17 height 7
click at [240, 396] on div "Select" at bounding box center [241, 475] width 43 height 16
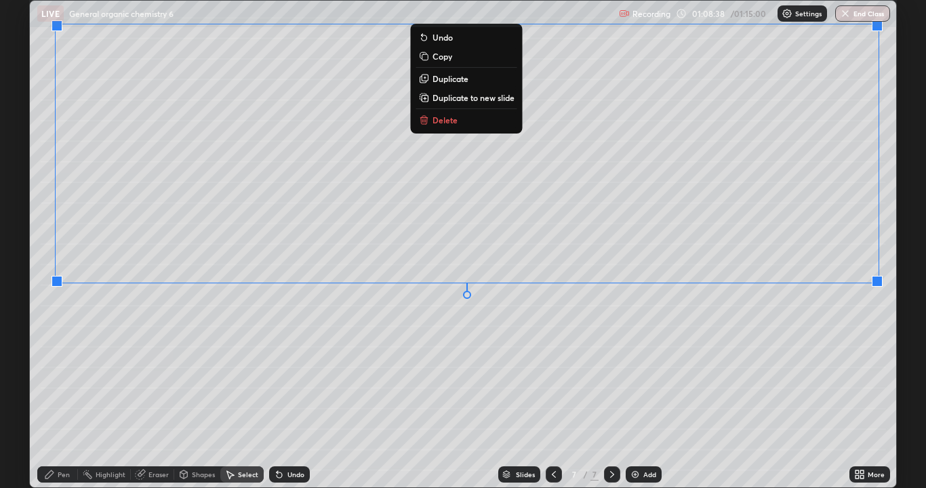
click at [827, 379] on div "0 ° Undo Copy Duplicate Duplicate to new slide Delete" at bounding box center [463, 244] width 867 height 487
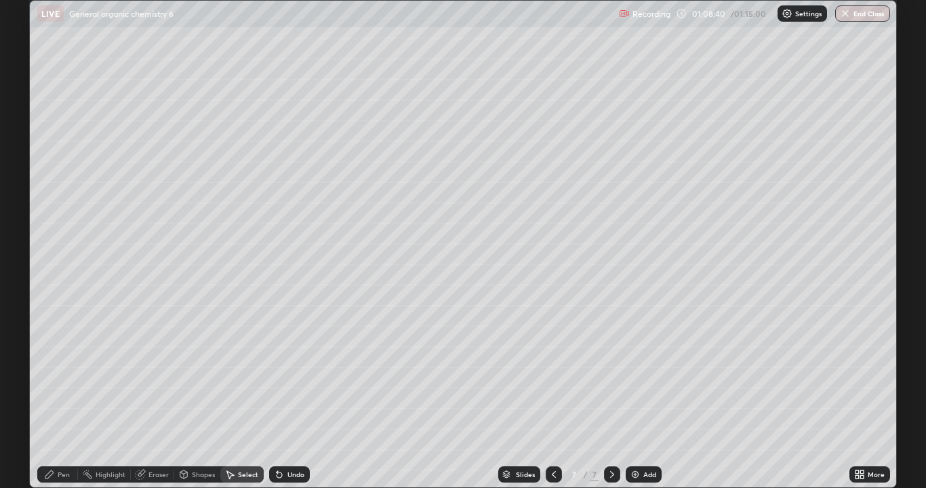
click at [58, 396] on div "Pen" at bounding box center [57, 475] width 41 height 16
click at [285, 396] on div "Undo" at bounding box center [289, 475] width 41 height 16
click at [289, 396] on div "Undo" at bounding box center [296, 474] width 17 height 7
click at [293, 396] on div "Undo" at bounding box center [289, 475] width 41 height 16
click at [296, 396] on div "Undo" at bounding box center [289, 475] width 41 height 16
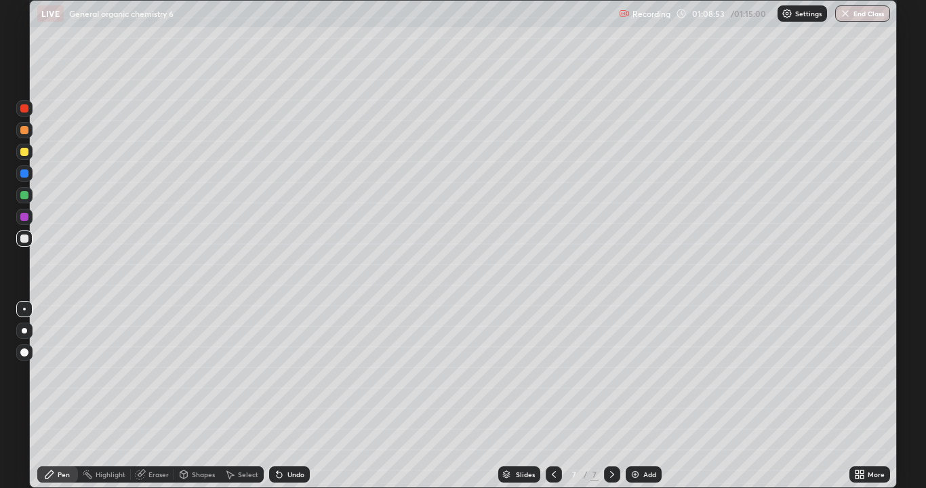
click at [298, 396] on div "Undo" at bounding box center [296, 474] width 17 height 7
click at [25, 193] on div at bounding box center [24, 195] width 8 height 8
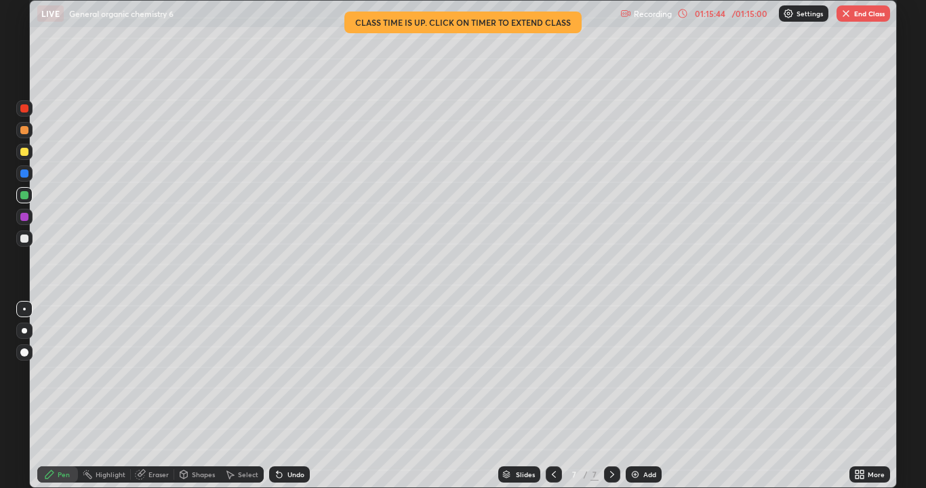
click at [858, 13] on button "End Class" at bounding box center [864, 13] width 54 height 16
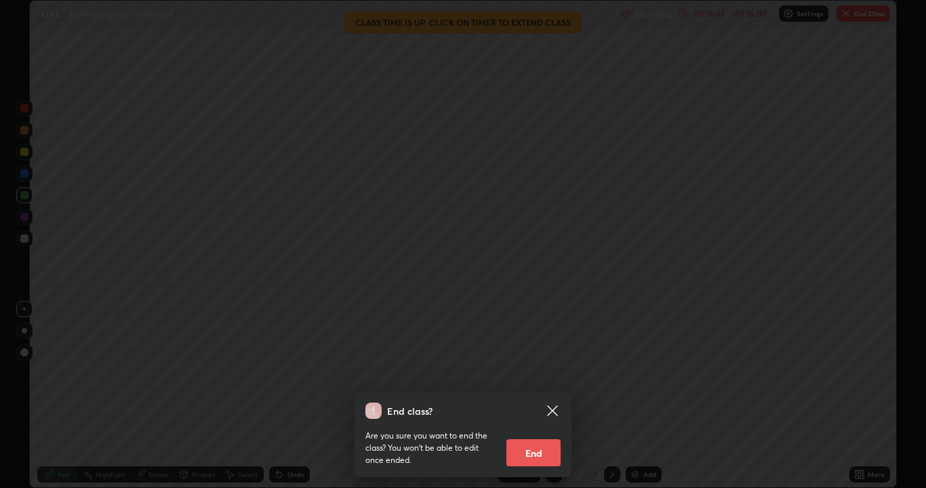
click at [534, 396] on button "End" at bounding box center [534, 452] width 54 height 27
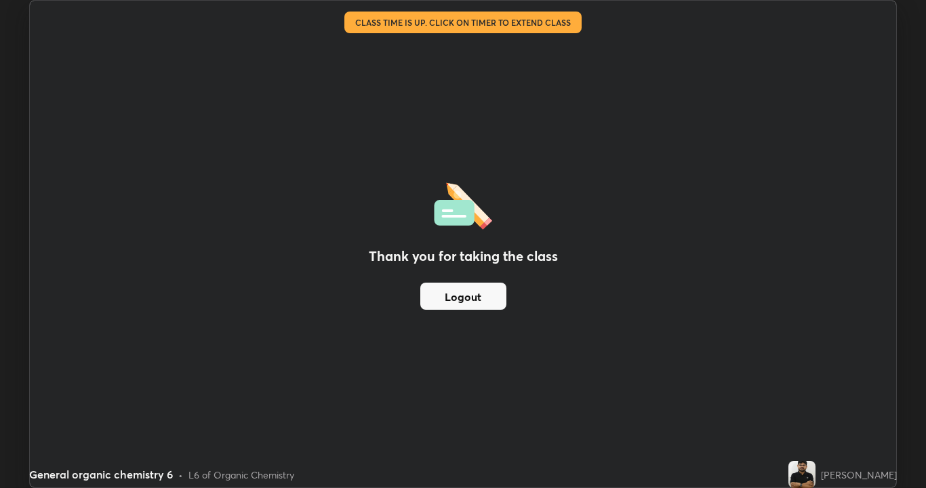
click at [464, 298] on button "Logout" at bounding box center [463, 296] width 86 height 27
